Goal: Task Accomplishment & Management: Manage account settings

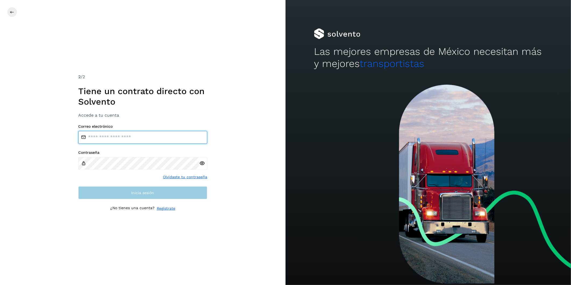
type input "**********"
click at [166, 168] on button "Inicia sesión" at bounding box center [142, 192] width 129 height 13
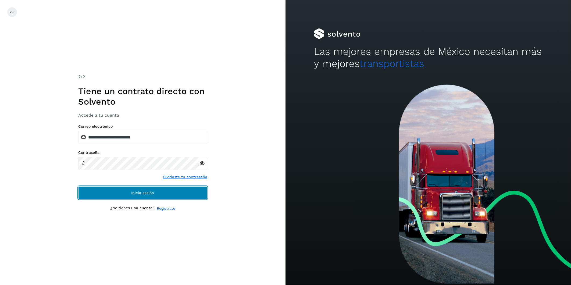
click at [187, 168] on button "Inicia sesión" at bounding box center [142, 192] width 129 height 13
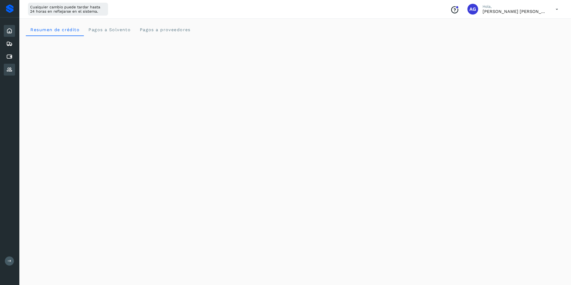
click at [11, 70] on icon at bounding box center [9, 69] width 6 height 6
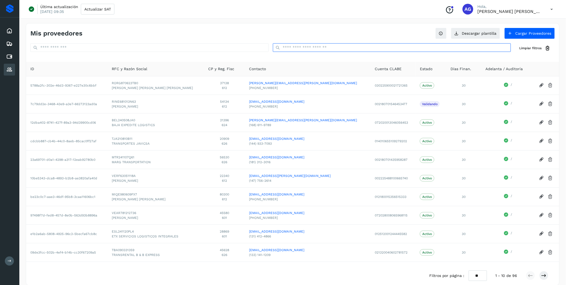
click at [299, 46] on input "text" at bounding box center [392, 47] width 238 height 9
type input "*"
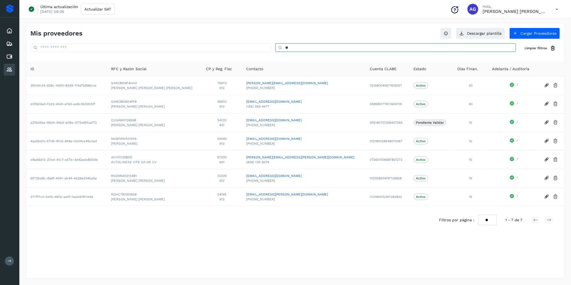
type input "*"
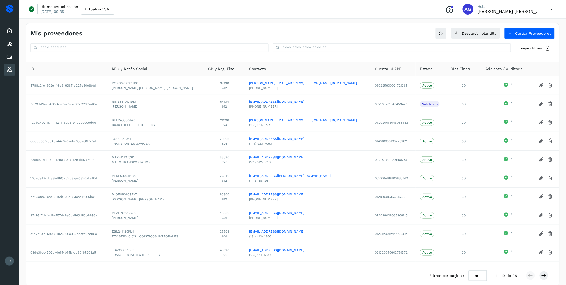
click at [369, 41] on div "Mis proveedores Descargar plantilla Cargar Proveedores Limpiar filtros" at bounding box center [292, 40] width 533 height 34
click at [369, 37] on button "Cargar Proveedores" at bounding box center [529, 33] width 50 height 11
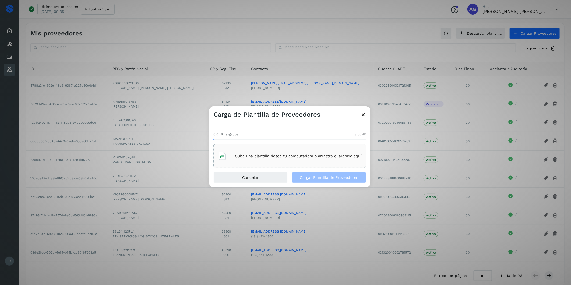
click at [313, 162] on div "Sube una plantilla desde tu computadora o arrastra el archivo aquí" at bounding box center [289, 156] width 143 height 15
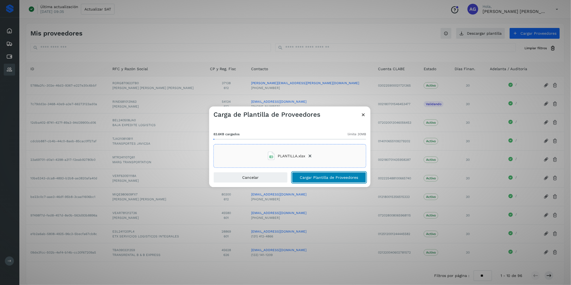
click at [322, 168] on span "Cargar Plantilla de Proveedores" at bounding box center [329, 177] width 58 height 4
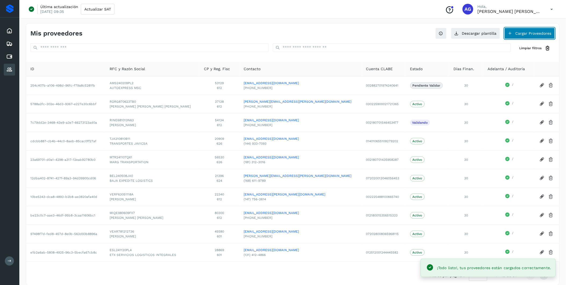
click at [369, 30] on button "Cargar Proveedores" at bounding box center [529, 33] width 50 height 11
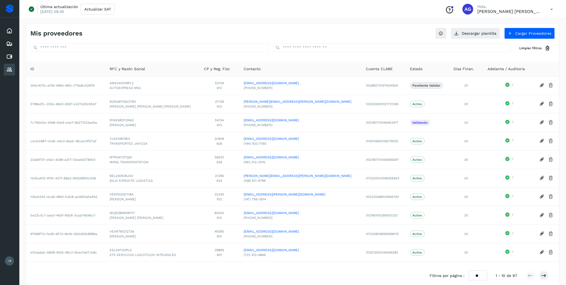
drag, startPoint x: 8, startPoint y: 241, endPoint x: 2, endPoint y: 250, distance: 11.0
click at [2, 168] on div "Inicio Embarques Cuentas por pagar Proveedores Salir" at bounding box center [9, 142] width 19 height 285
click at [7, 168] on button at bounding box center [9, 260] width 9 height 9
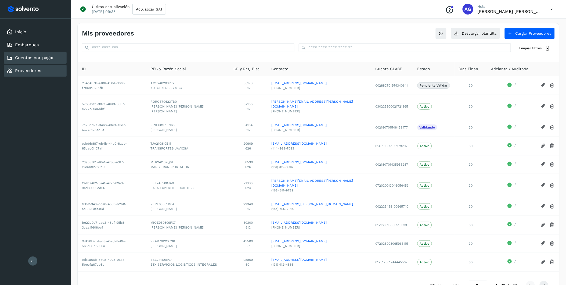
click at [45, 56] on link "Cuentas por pagar" at bounding box center [34, 57] width 39 height 5
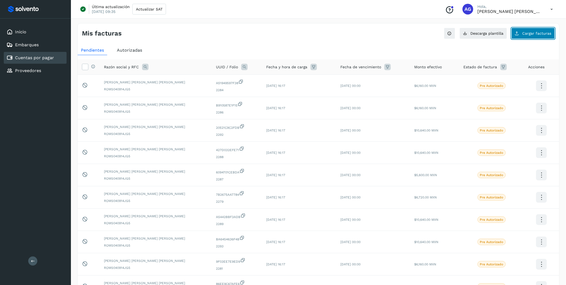
click at [369, 33] on span "Cargar facturas" at bounding box center [536, 33] width 29 height 4
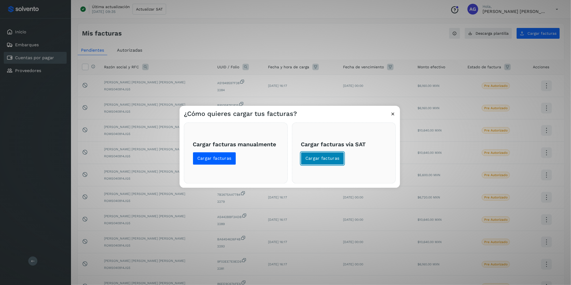
click at [318, 153] on button "Cargar facturas" at bounding box center [322, 158] width 43 height 13
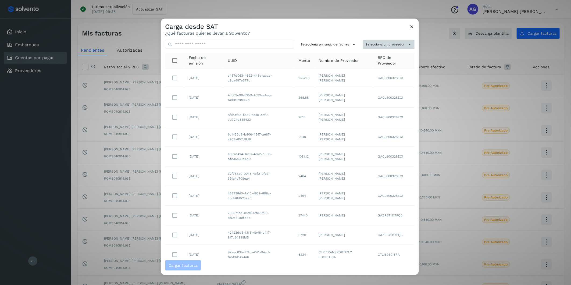
click at [369, 46] on button "Selecciona un proveedor" at bounding box center [388, 44] width 51 height 9
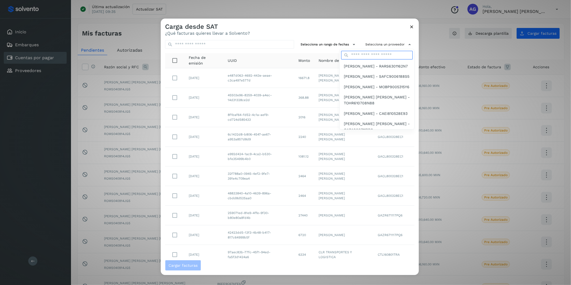
click at [367, 58] on input "text" at bounding box center [376, 55] width 71 height 9
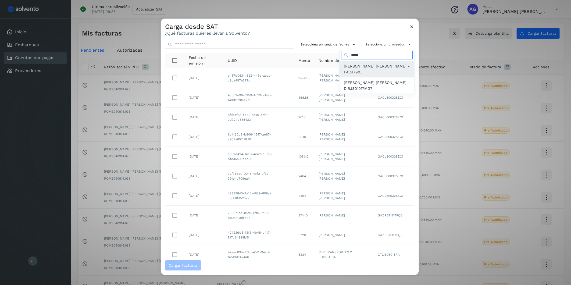
type input "*****"
click at [367, 67] on span "[PERSON_NAME] [PERSON_NAME] - FACJ790..." at bounding box center [377, 69] width 66 height 12
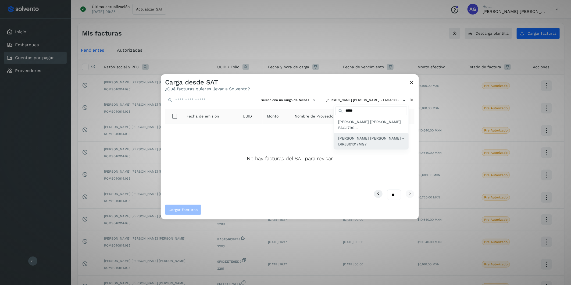
click at [364, 144] on span "[PERSON_NAME] [PERSON_NAME] - DIRJ801017MG7" at bounding box center [371, 141] width 66 height 12
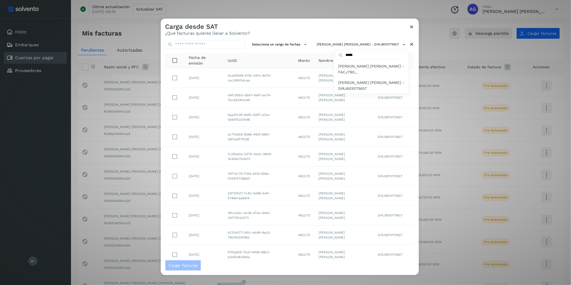
click at [286, 58] on div at bounding box center [446, 161] width 571 height 285
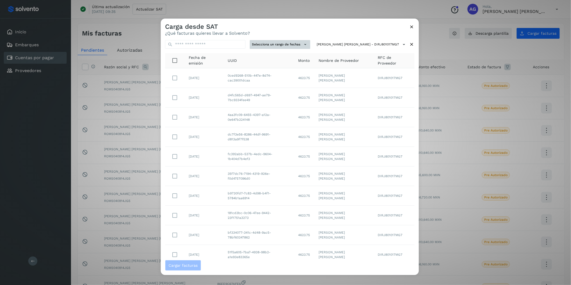
click at [297, 47] on button "Selecciona un rango de fechas" at bounding box center [280, 44] width 60 height 9
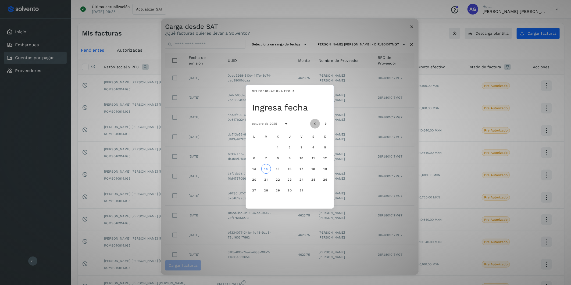
click at [313, 124] on icon "Mes anterior" at bounding box center [314, 123] width 5 height 5
click at [266, 149] on button "2" at bounding box center [266, 147] width 10 height 10
click at [277, 149] on button "3" at bounding box center [278, 147] width 10 height 10
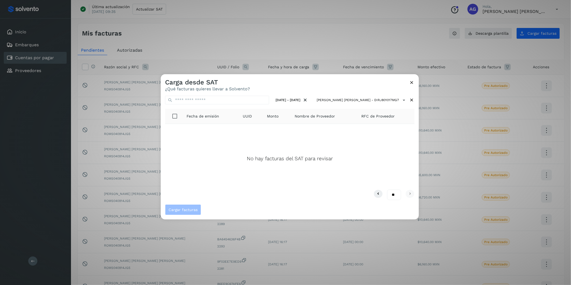
click at [369, 82] on icon at bounding box center [412, 83] width 6 height 6
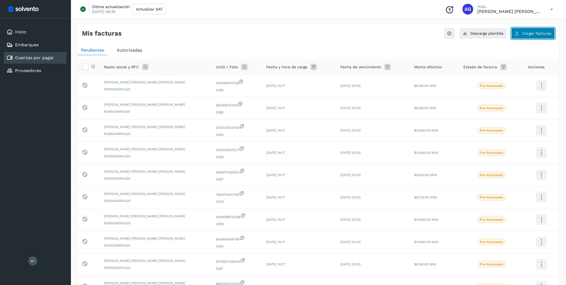
click at [369, 36] on button "Cargar facturas" at bounding box center [533, 33] width 44 height 11
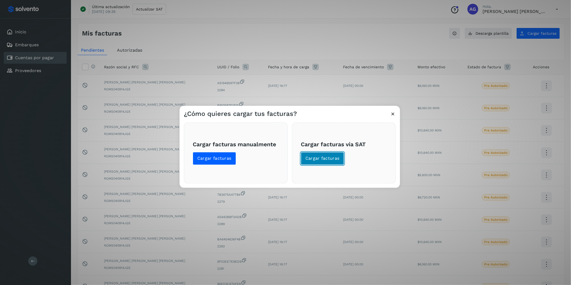
click at [328, 158] on span "Cargar facturas" at bounding box center [322, 159] width 34 height 6
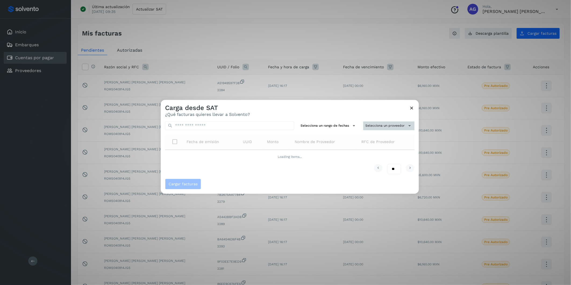
click at [366, 127] on button "Selecciona un proveedor" at bounding box center [388, 125] width 51 height 9
click at [366, 134] on input "text" at bounding box center [379, 136] width 66 height 9
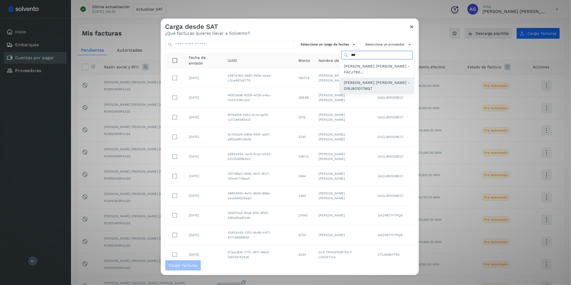
type input "***"
click at [369, 84] on span "[PERSON_NAME] [PERSON_NAME] - DIRJ801017MG7" at bounding box center [377, 86] width 66 height 12
click at [278, 58] on div at bounding box center [446, 161] width 571 height 285
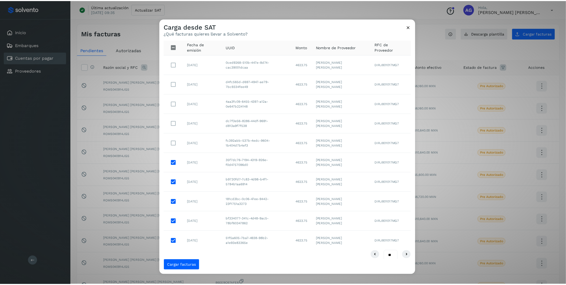
scroll to position [19, 0]
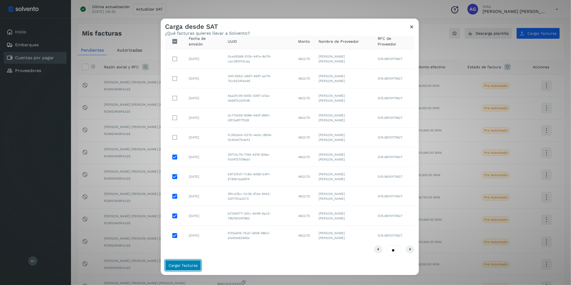
click at [189, 168] on span "Cargar facturas" at bounding box center [182, 265] width 29 height 4
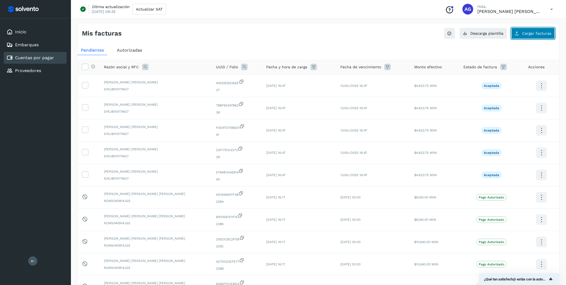
click at [369, 34] on span "Cargar facturas" at bounding box center [536, 33] width 29 height 4
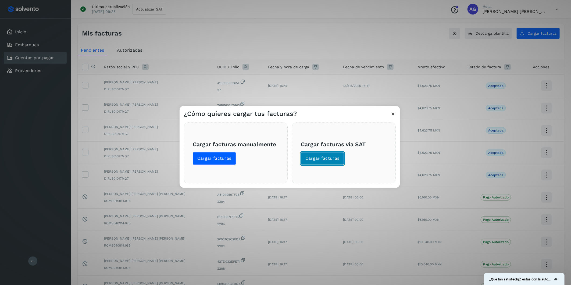
click at [320, 158] on span "Cargar facturas" at bounding box center [322, 159] width 34 height 6
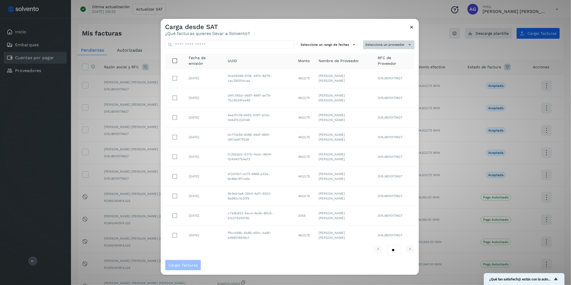
click at [369, 45] on button "Selecciona un proveedor" at bounding box center [388, 44] width 51 height 9
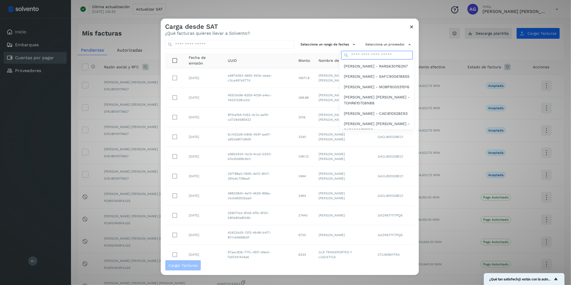
click at [369, 57] on input "text" at bounding box center [376, 55] width 71 height 9
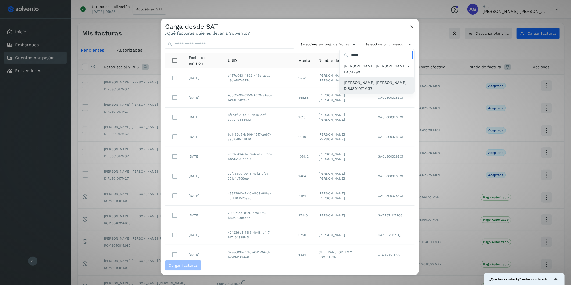
type input "*****"
click at [369, 80] on span "[PERSON_NAME] [PERSON_NAME] - DIRJ801017MG7" at bounding box center [377, 86] width 66 height 12
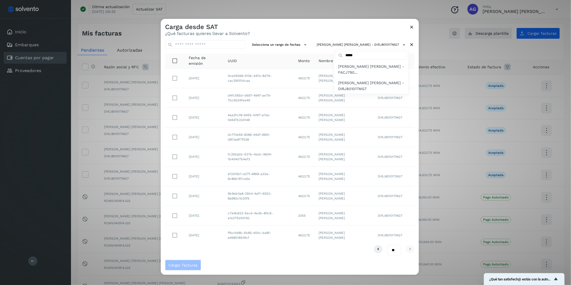
click at [175, 168] on div at bounding box center [446, 161] width 571 height 285
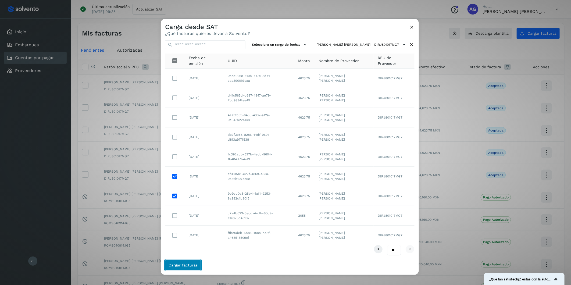
click at [191, 168] on span "Cargar facturas" at bounding box center [182, 265] width 29 height 4
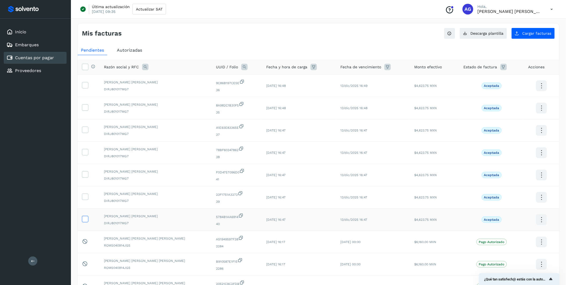
click at [84, 168] on icon at bounding box center [85, 219] width 6 height 6
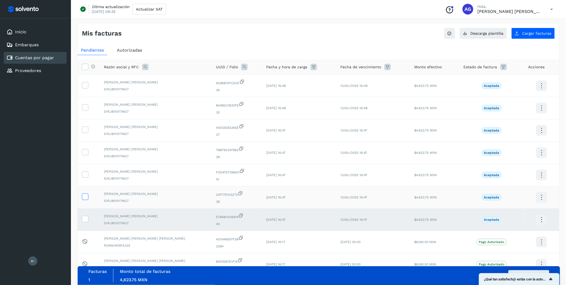
click at [87, 168] on icon at bounding box center [85, 196] width 6 height 6
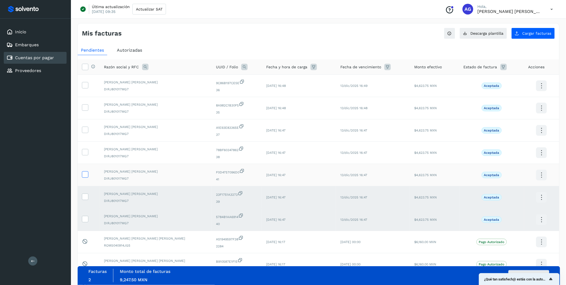
click at [85, 168] on label at bounding box center [85, 174] width 6 height 6
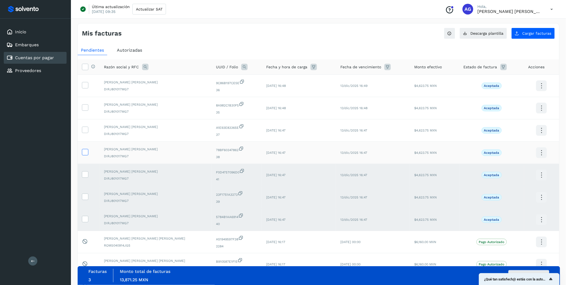
click at [87, 154] on icon at bounding box center [85, 152] width 6 height 6
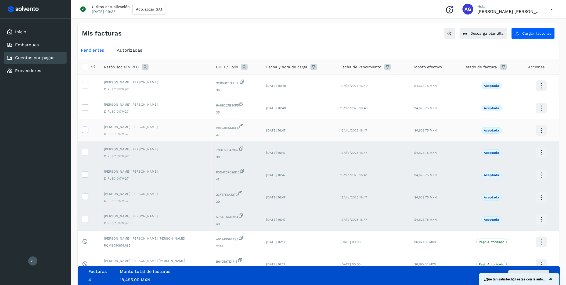
click at [85, 130] on icon at bounding box center [85, 130] width 6 height 6
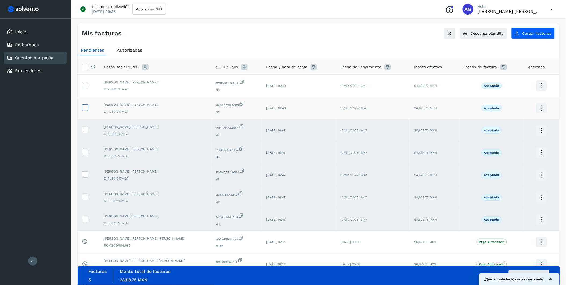
click at [86, 109] on icon at bounding box center [85, 107] width 6 height 6
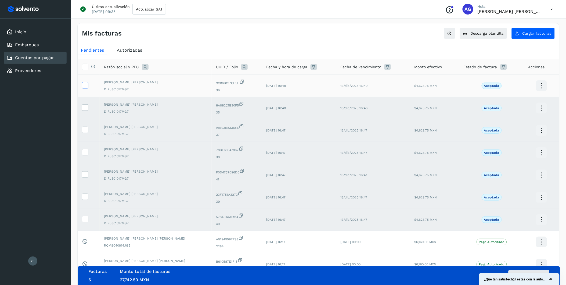
drag, startPoint x: 85, startPoint y: 81, endPoint x: 87, endPoint y: 84, distance: 2.9
click at [87, 84] on td at bounding box center [89, 86] width 22 height 22
click at [85, 88] on label at bounding box center [85, 85] width 6 height 6
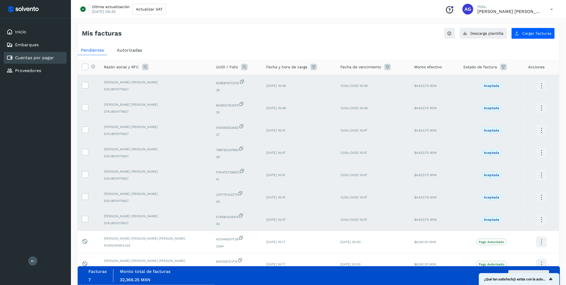
click at [369, 168] on div "Facturas 7 Monto total de facturas Monto total 32,366.25 MXN Autorizar facturas" at bounding box center [318, 275] width 461 height 13
click at [369, 168] on button "Autorizar facturas" at bounding box center [528, 275] width 41 height 11
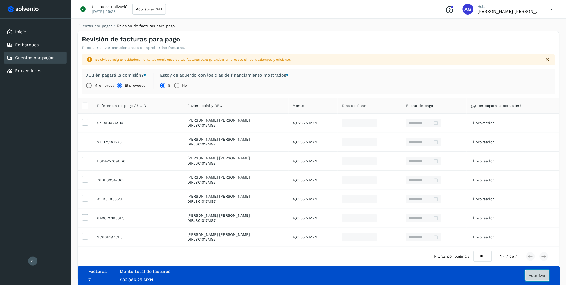
click at [369, 168] on span "Autorizar" at bounding box center [537, 275] width 17 height 4
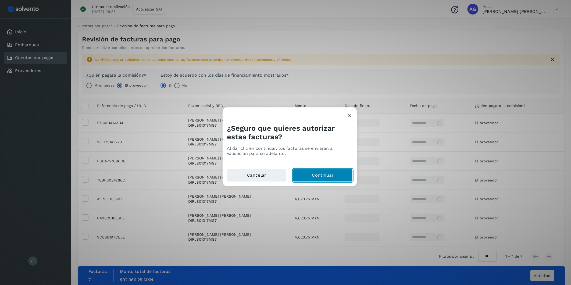
click at [349, 168] on button "Continuar" at bounding box center [323, 175] width 60 height 13
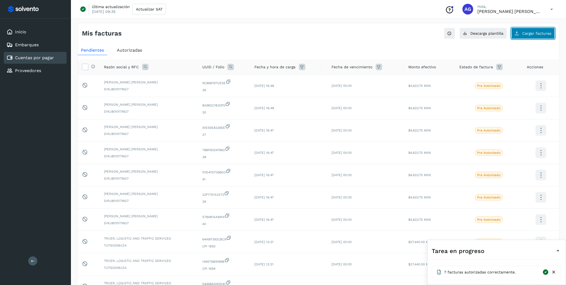
click at [369, 35] on span "Cargar facturas" at bounding box center [536, 33] width 29 height 4
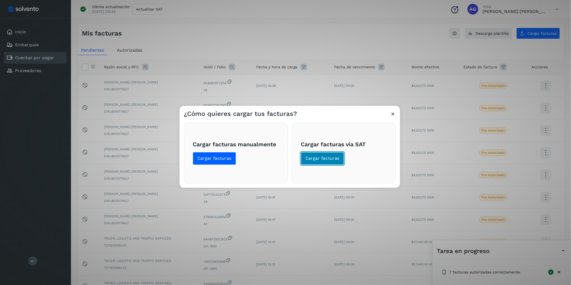
click at [329, 157] on span "Cargar facturas" at bounding box center [322, 159] width 34 height 6
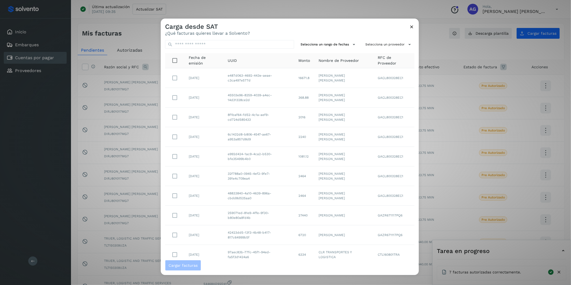
click at [369, 126] on td "GACL800328EC1" at bounding box center [393, 117] width 41 height 20
click at [369, 42] on button "Selecciona un proveedor" at bounding box center [388, 44] width 51 height 9
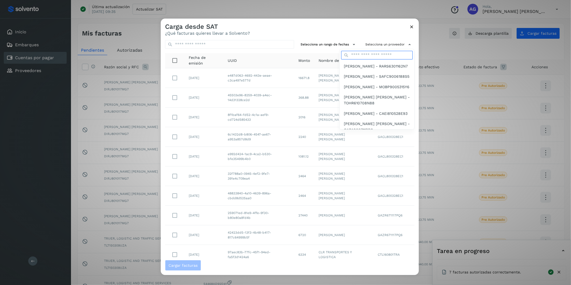
click at [369, 57] on input "text" at bounding box center [376, 55] width 71 height 9
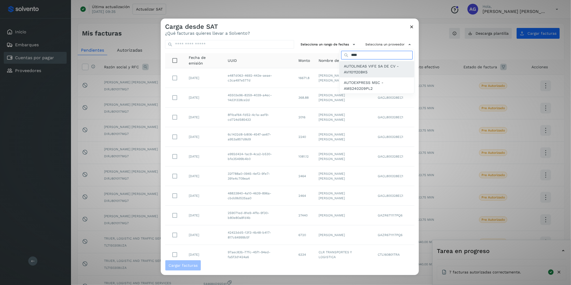
type input "****"
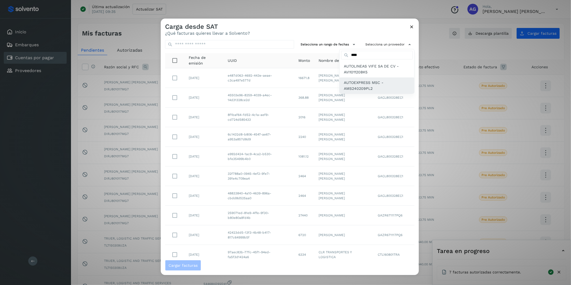
drag, startPoint x: 369, startPoint y: 75, endPoint x: 370, endPoint y: 85, distance: 10.2
click at [369, 85] on div "**** AUTOLINEAS VIFE SA DE CV - AVI101120BK5 AUTOEXPRESS MSC - AMS240209PL2" at bounding box center [376, 71] width 75 height 45
click at [369, 85] on span "AUTOEXPRESS MSC - AMS240209PL2" at bounding box center [377, 86] width 66 height 12
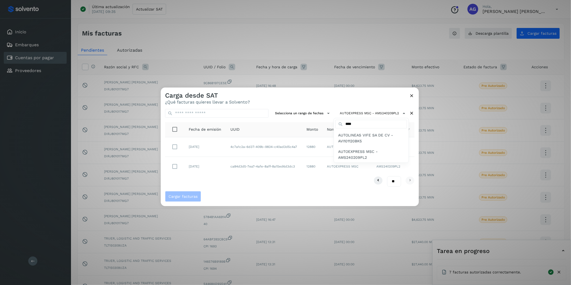
click at [174, 166] on div at bounding box center [446, 230] width 571 height 285
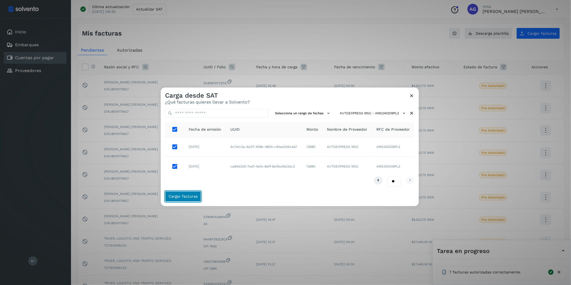
click at [186, 168] on span "Cargar facturas" at bounding box center [182, 196] width 29 height 4
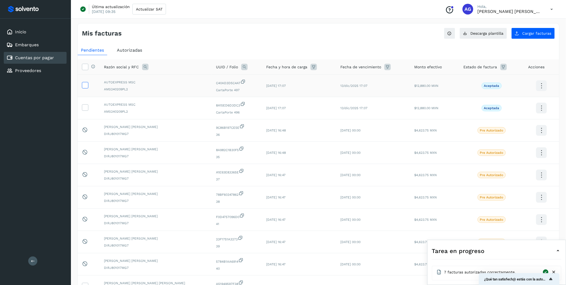
click at [85, 85] on icon at bounding box center [85, 85] width 6 height 6
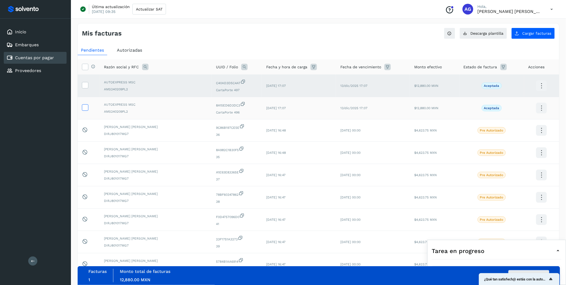
click at [87, 109] on label at bounding box center [85, 107] width 6 height 6
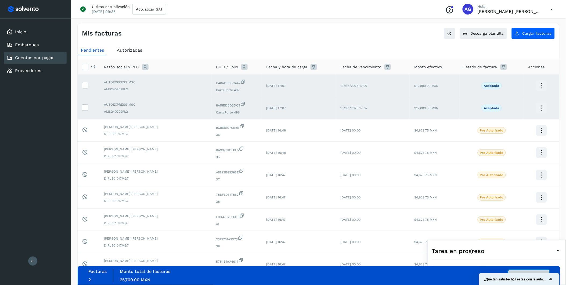
click at [369, 168] on button "Autorizar facturas" at bounding box center [528, 275] width 41 height 11
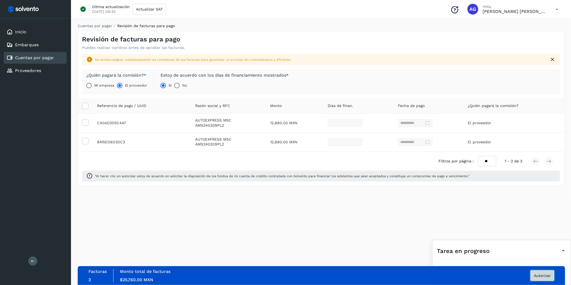
click at [369, 168] on button "Autorizar" at bounding box center [542, 275] width 24 height 11
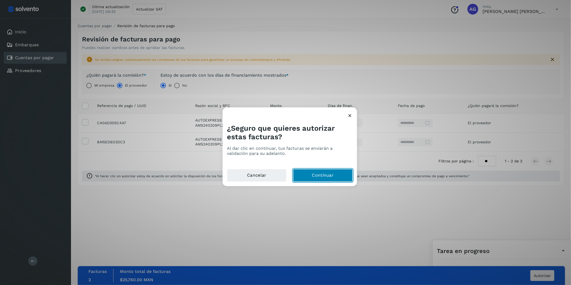
click at [324, 168] on button "Continuar" at bounding box center [323, 175] width 60 height 13
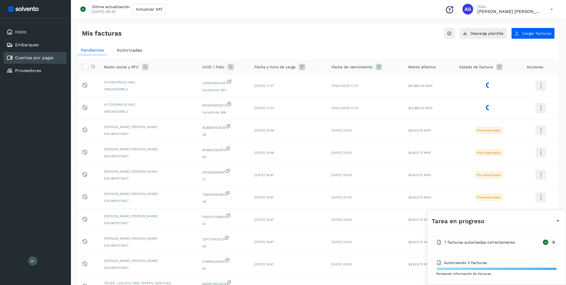
click at [369, 168] on icon at bounding box center [554, 242] width 6 height 6
